Goal: Task Accomplishment & Management: Manage account settings

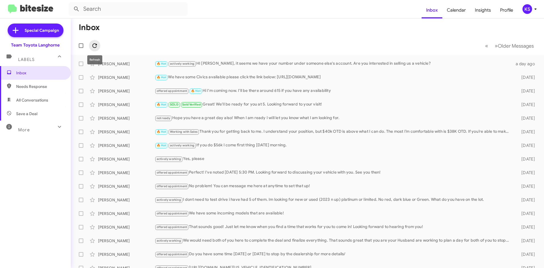
click at [93, 46] on icon at bounding box center [94, 45] width 5 height 5
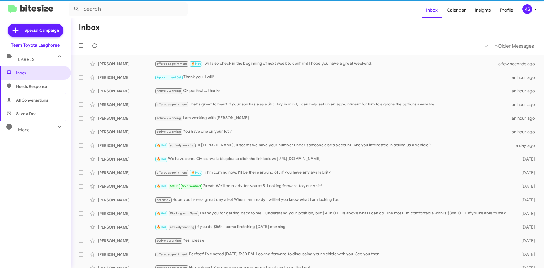
click at [40, 100] on span "All Conversations" at bounding box center [32, 100] width 32 height 6
type input "in:all-conversations"
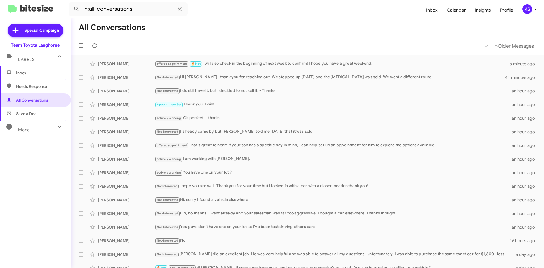
click at [529, 9] on div "KS" at bounding box center [528, 9] width 10 height 10
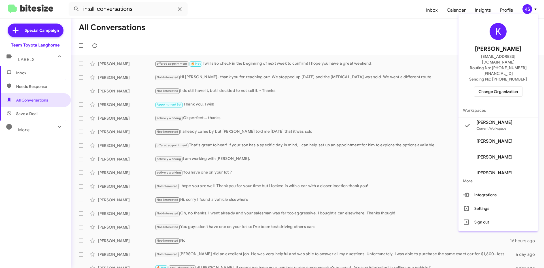
click at [506, 87] on span "Change Organization" at bounding box center [498, 92] width 39 height 10
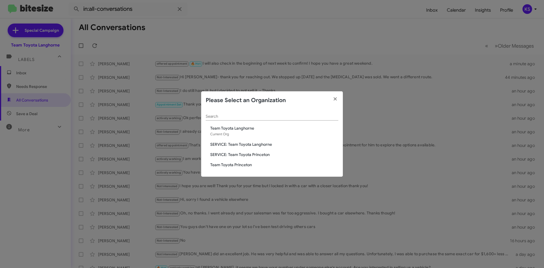
click at [231, 165] on span "Team Toyota Princeton" at bounding box center [274, 165] width 128 height 6
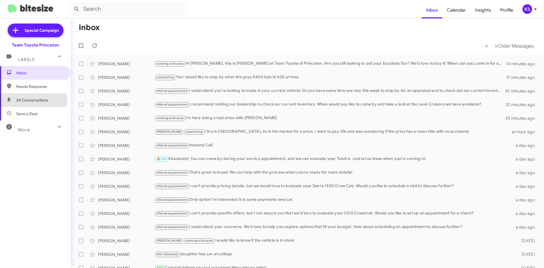
click at [31, 101] on span "All Conversations" at bounding box center [32, 100] width 32 height 6
type input "in:all-conversations"
